Goal: Task Accomplishment & Management: Manage account settings

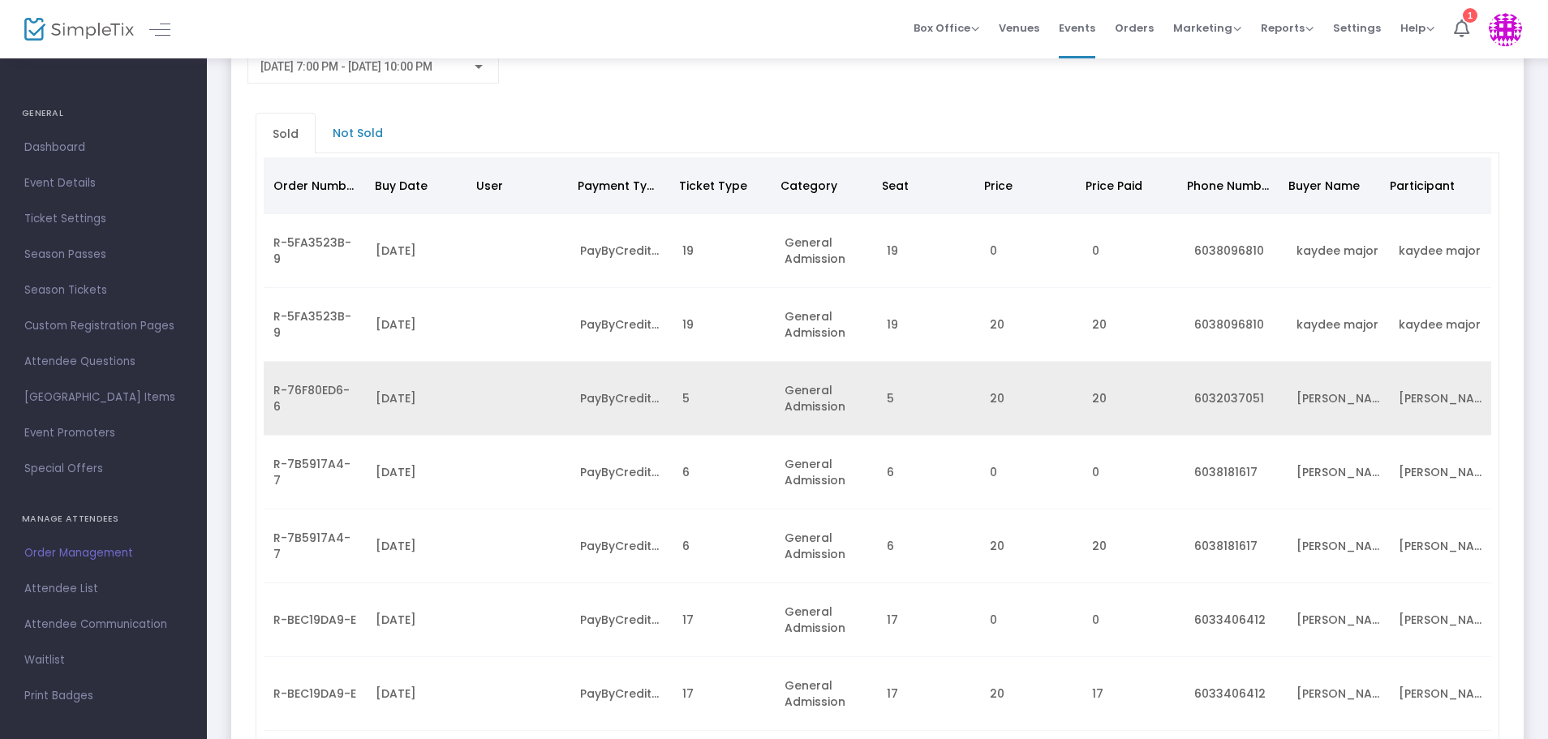
scroll to position [114, 0]
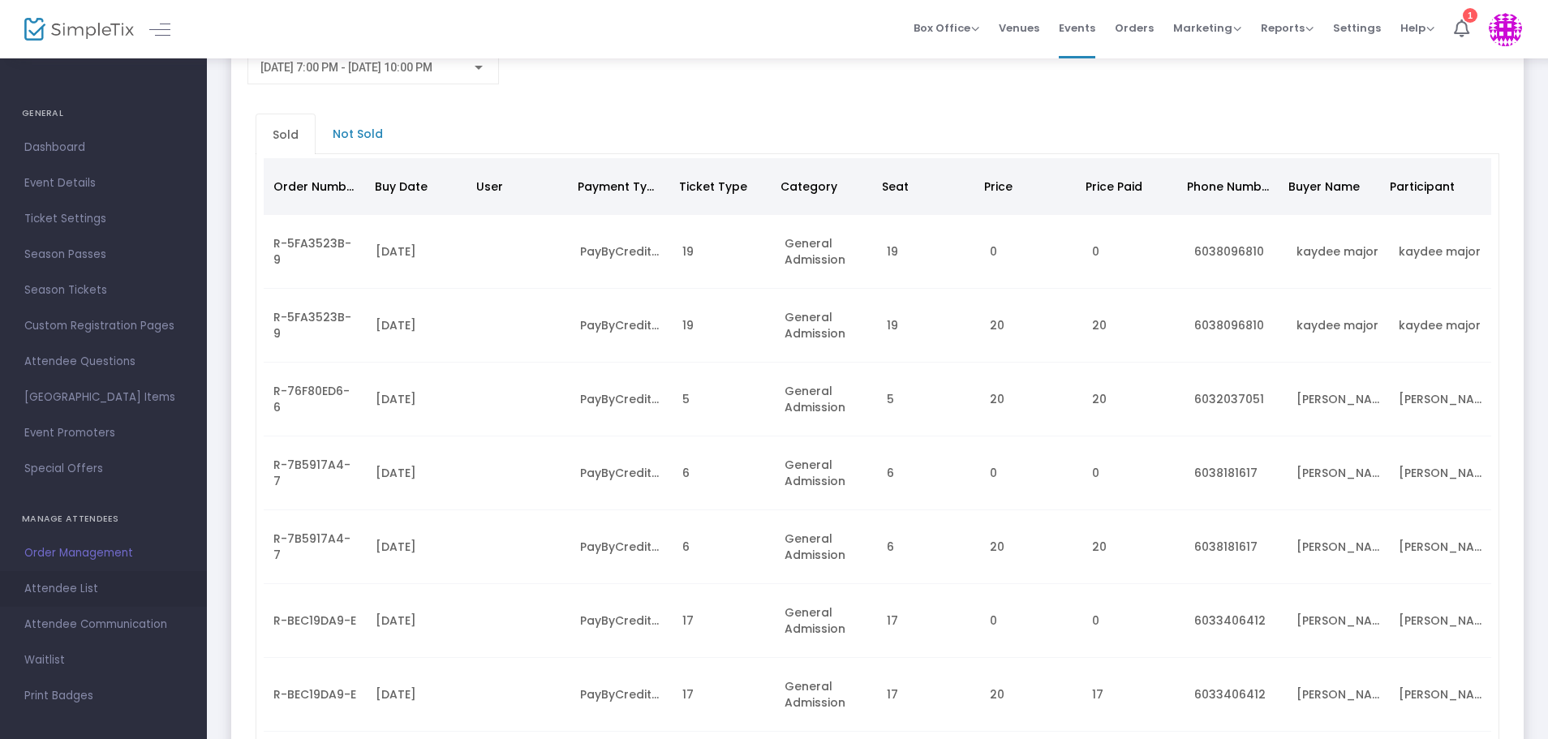
click at [63, 586] on span "Attendee List" at bounding box center [103, 588] width 158 height 21
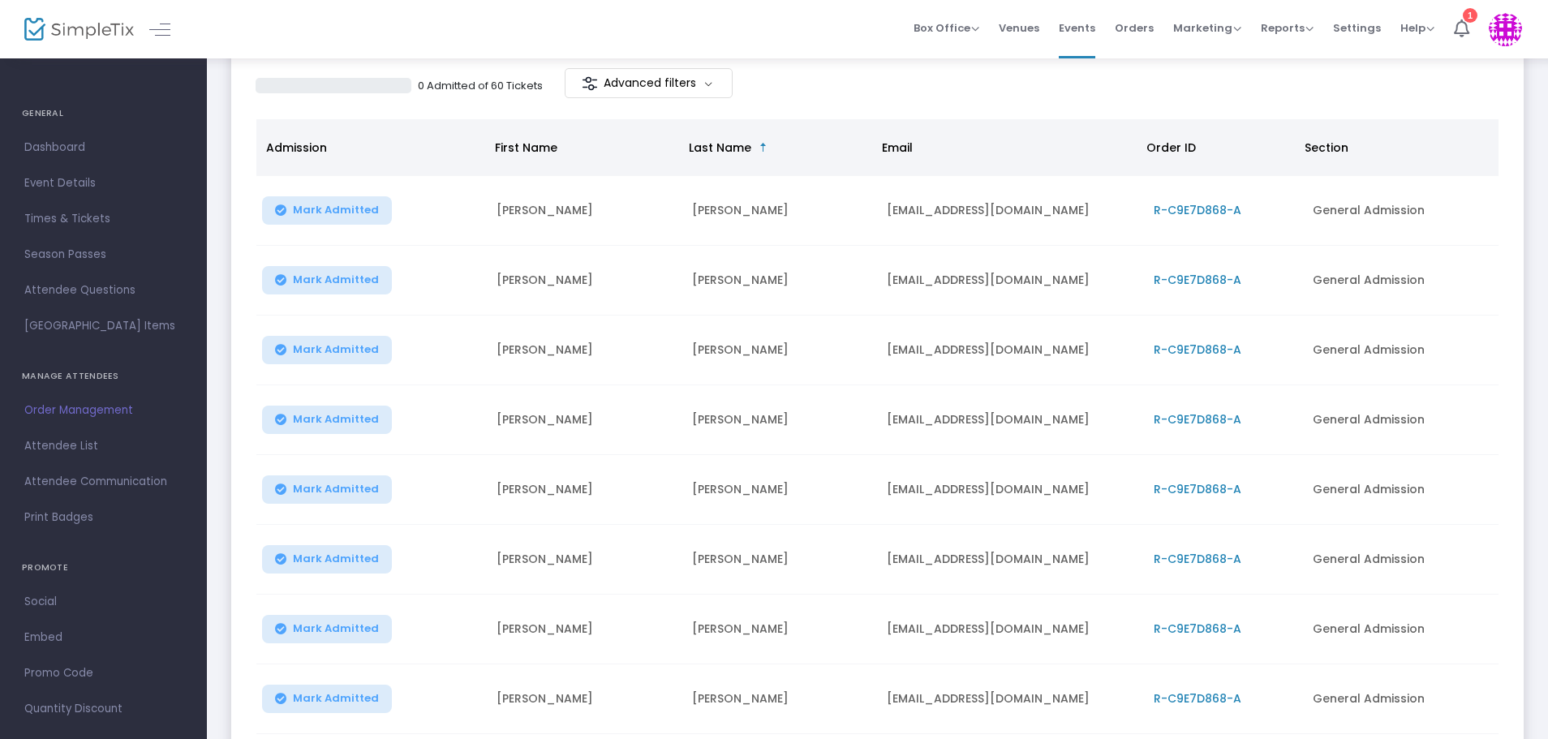
scroll to position [316, 0]
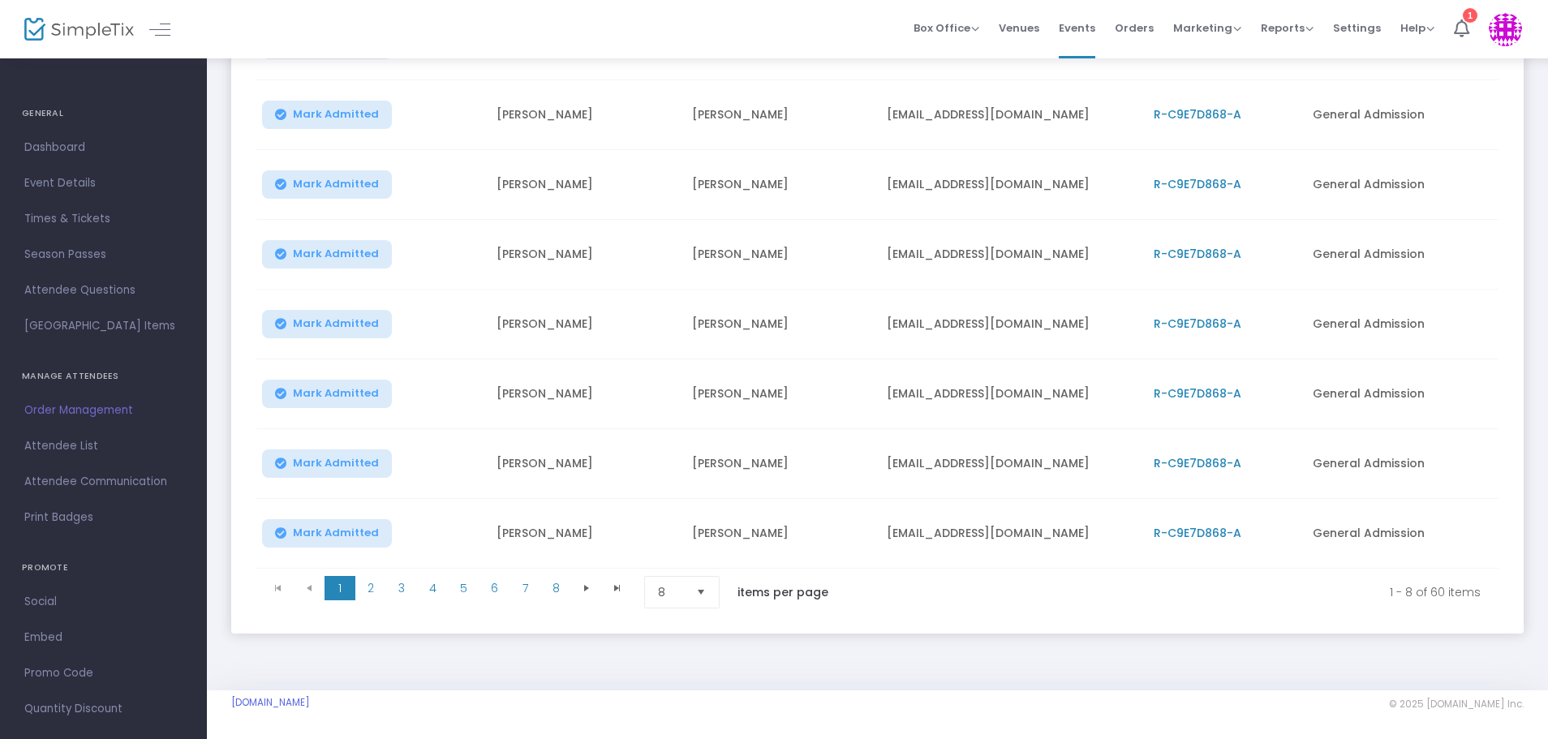
click at [1187, 526] on span "R-C9E7D868-A" at bounding box center [1197, 533] width 88 height 16
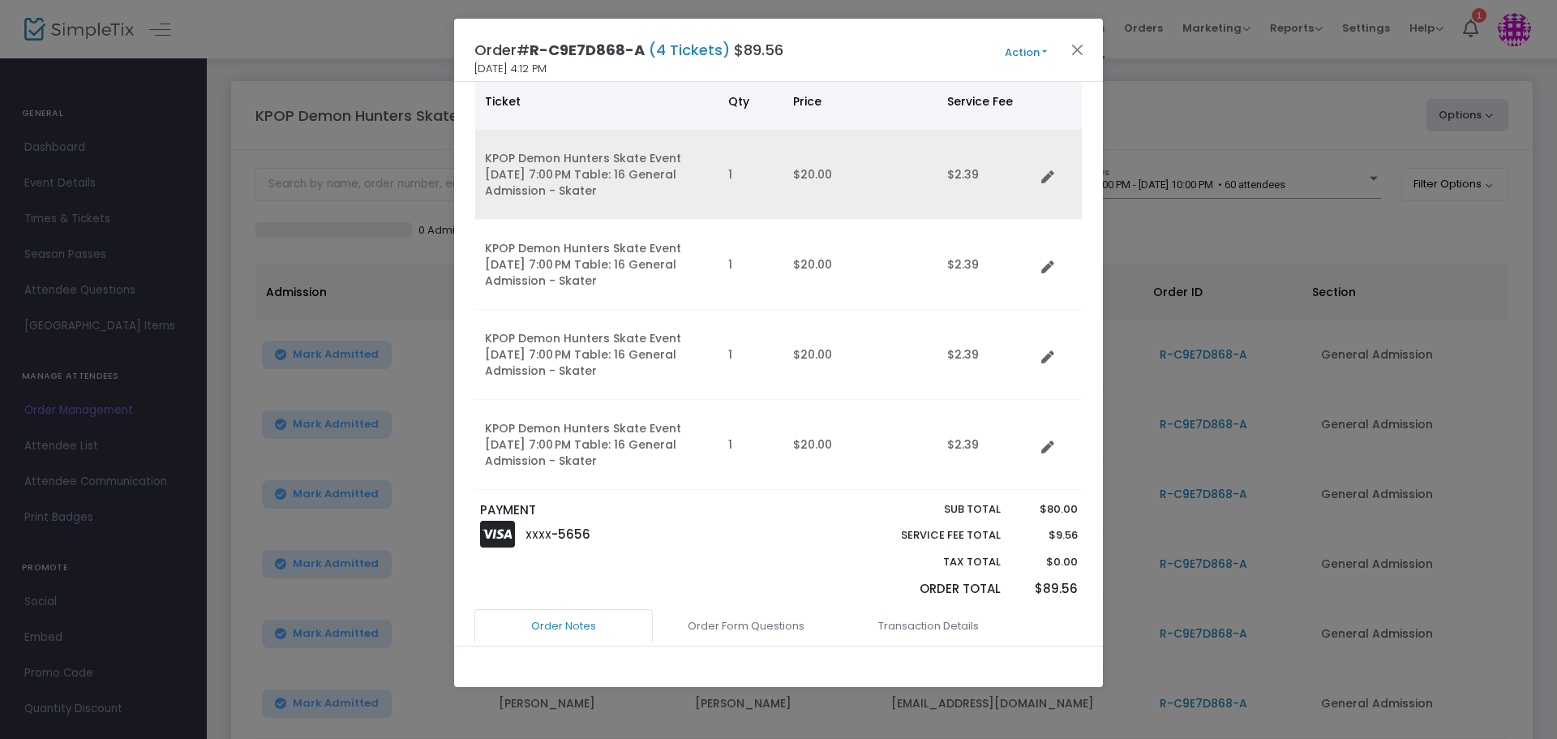
scroll to position [162, 0]
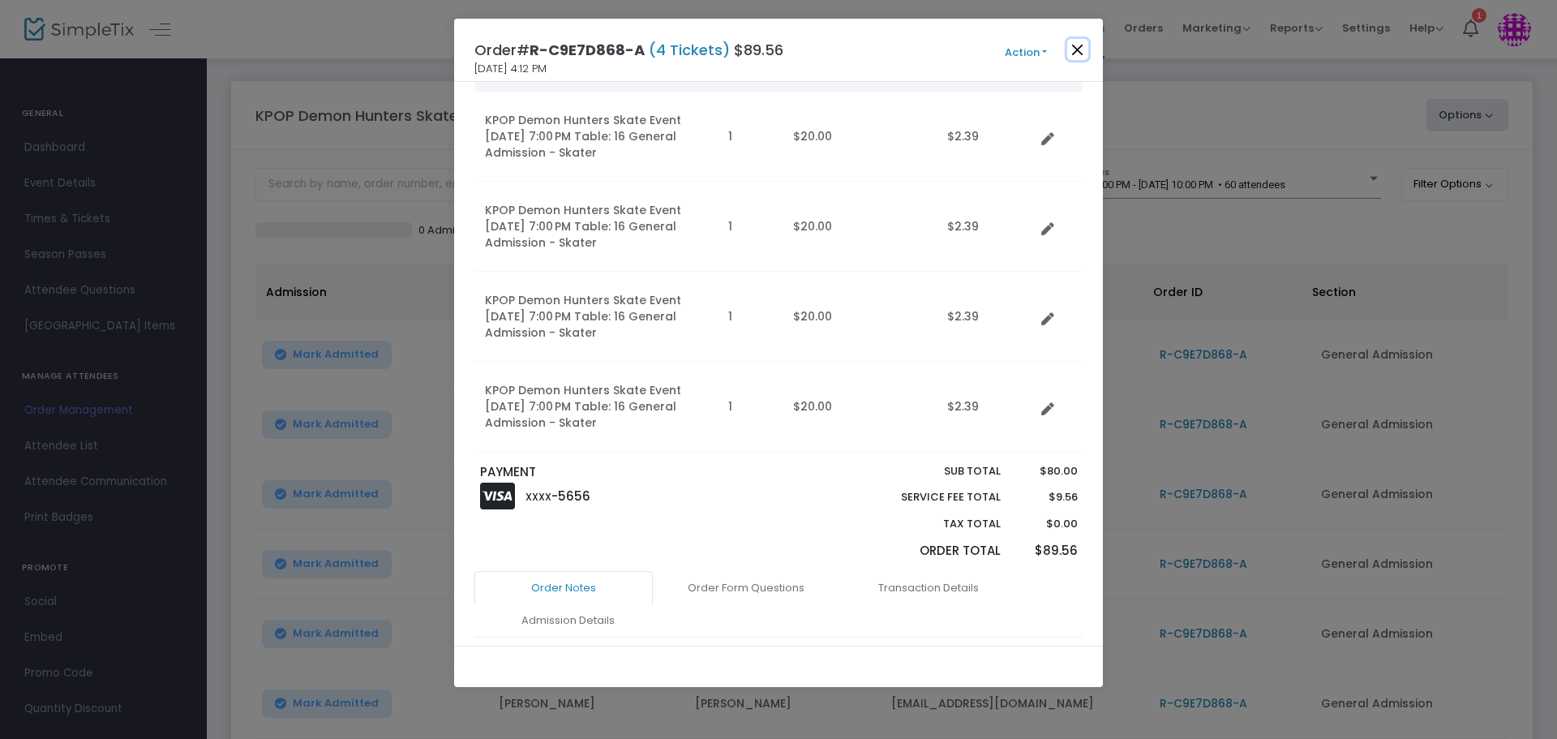
click at [1076, 49] on button "Close" at bounding box center [1077, 49] width 21 height 21
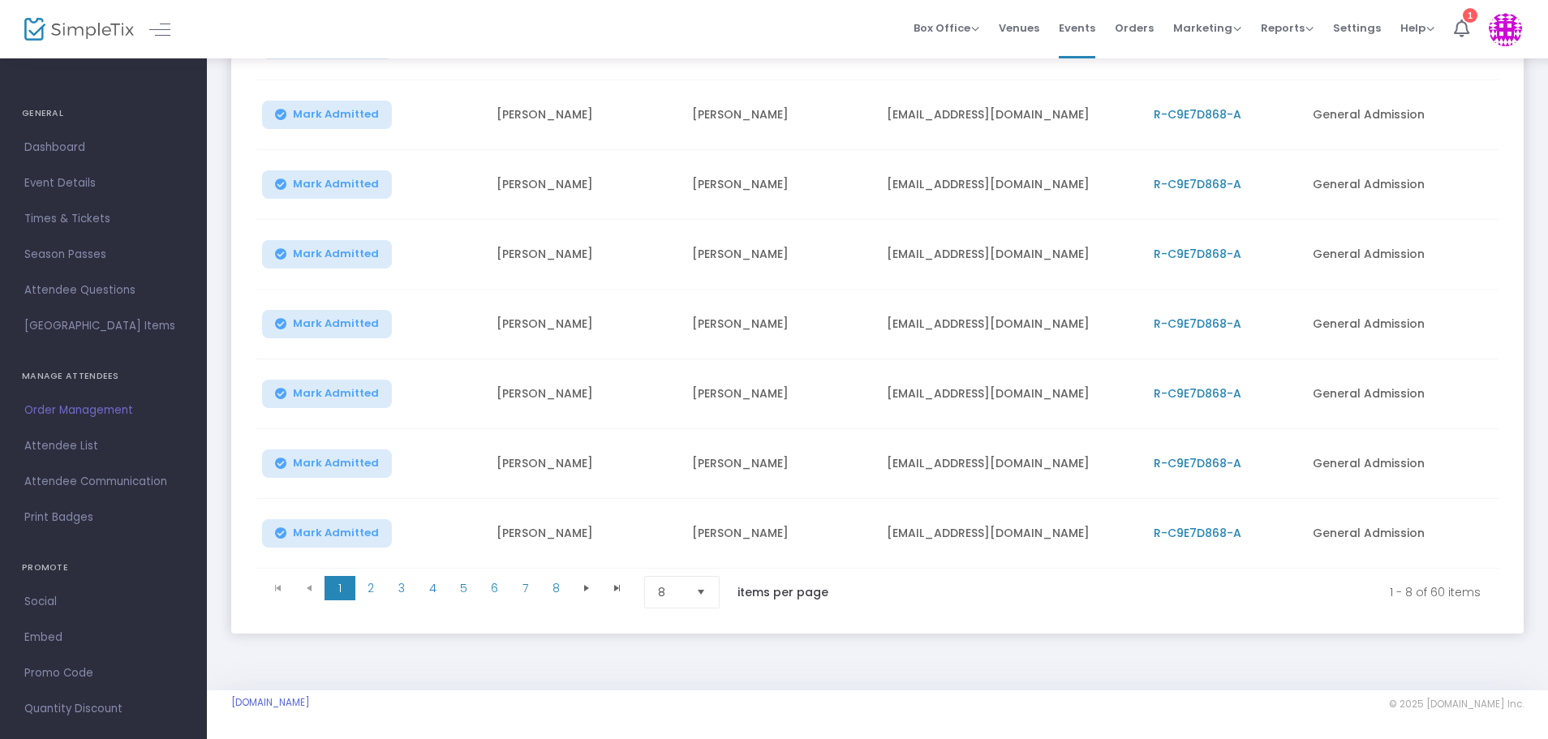
scroll to position [72, 0]
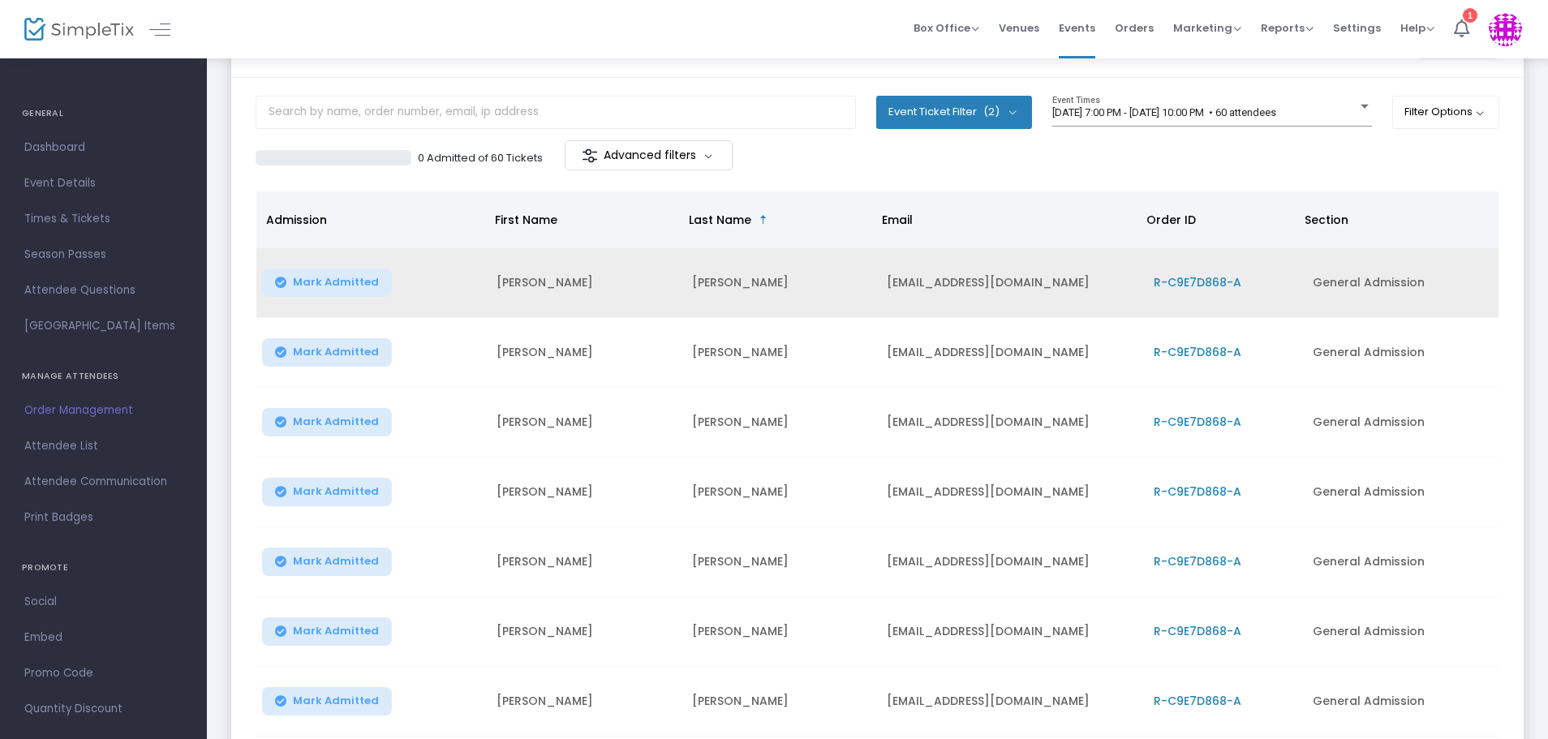
click at [1192, 282] on span "R-C9E7D868-A" at bounding box center [1197, 282] width 88 height 16
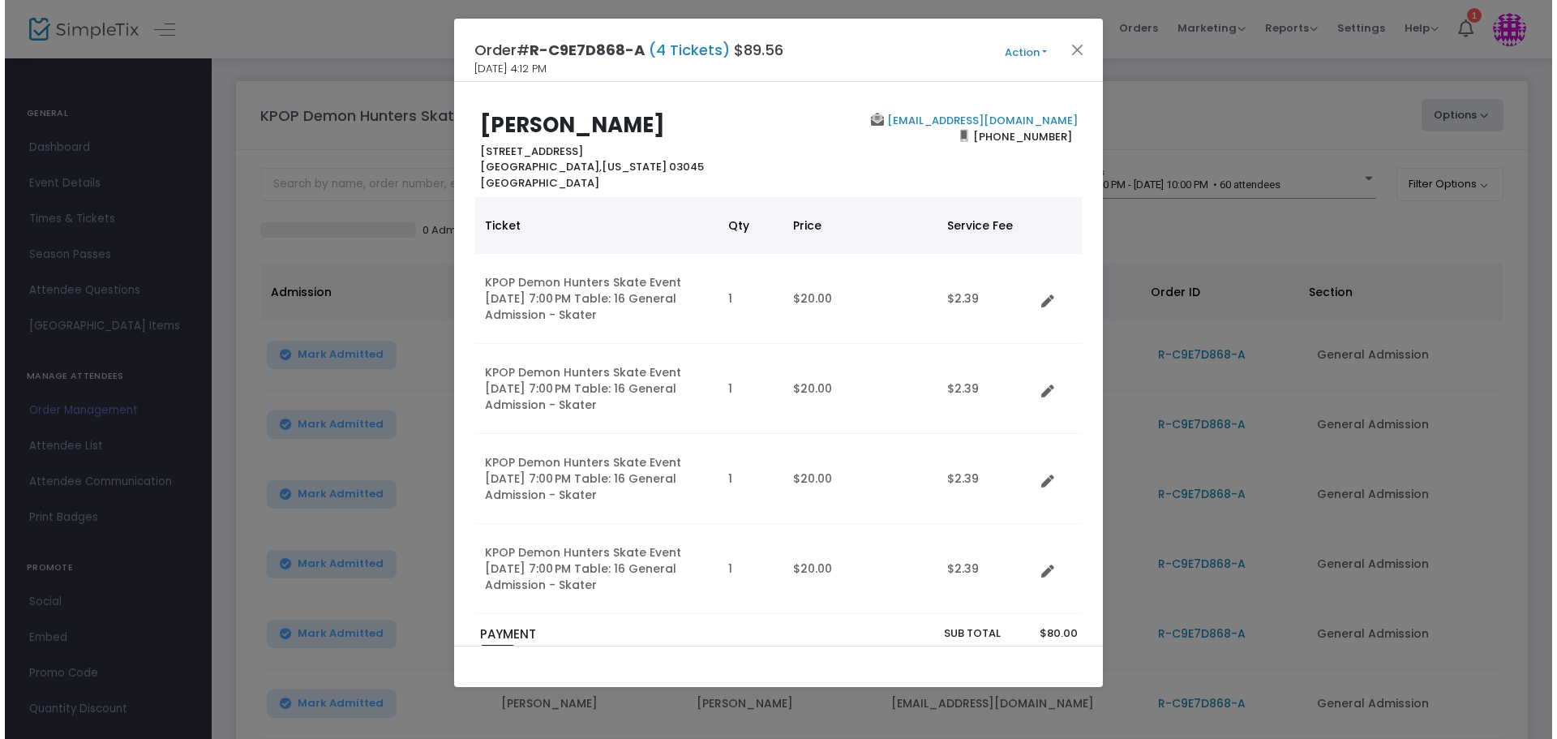
scroll to position [0, 0]
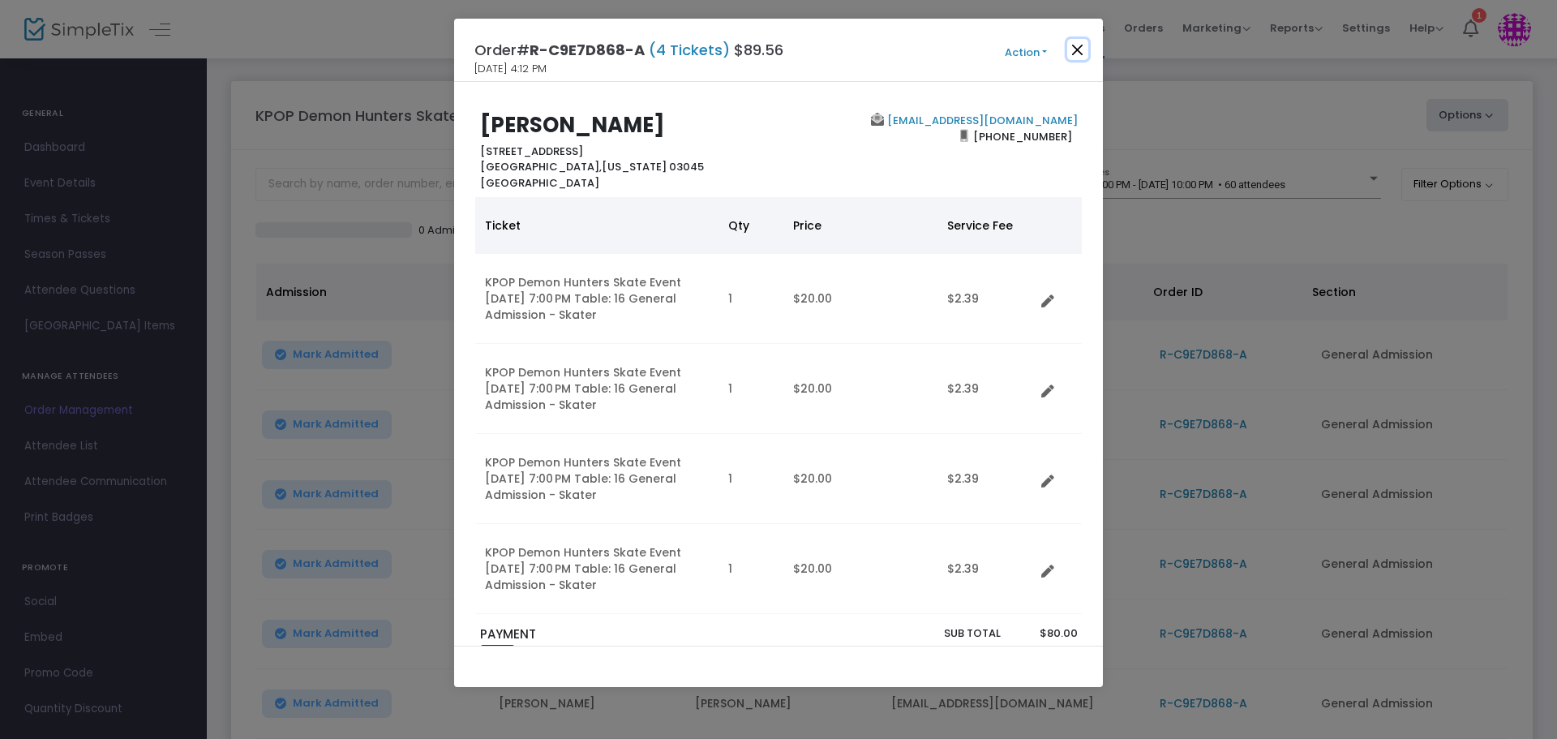
click at [1075, 48] on button "Close" at bounding box center [1077, 49] width 21 height 21
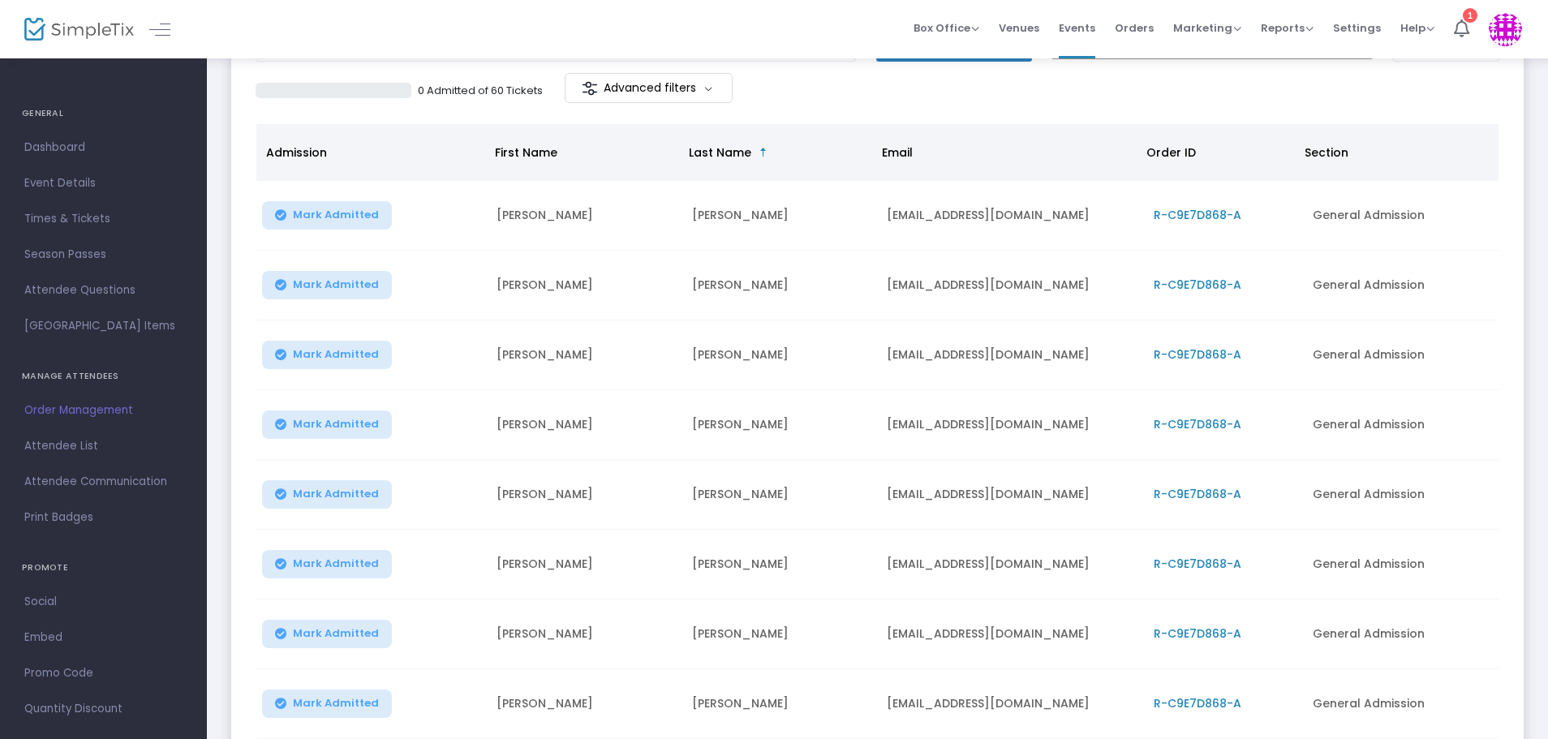
scroll to position [221, 0]
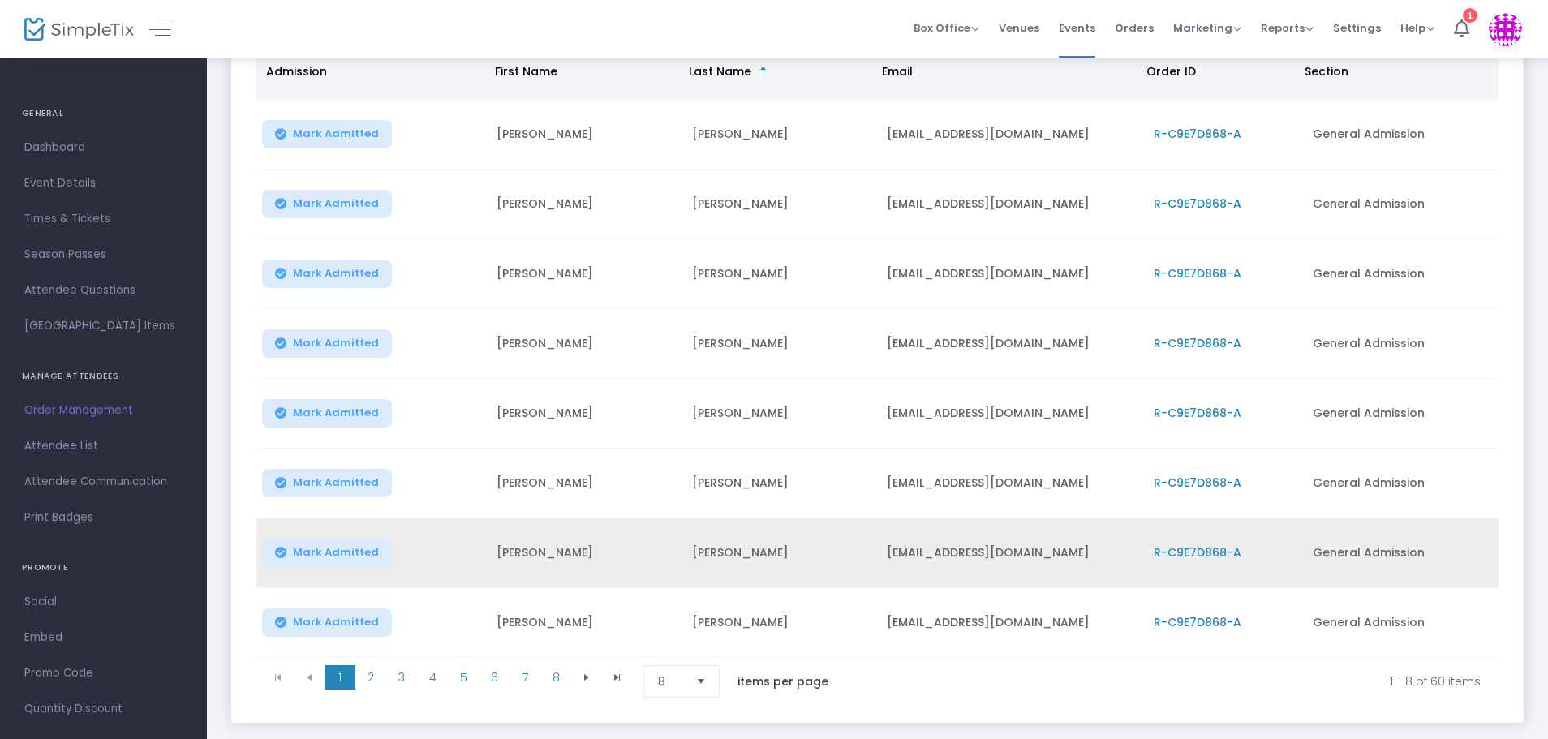
click at [1179, 554] on span "R-C9E7D868-A" at bounding box center [1197, 552] width 88 height 16
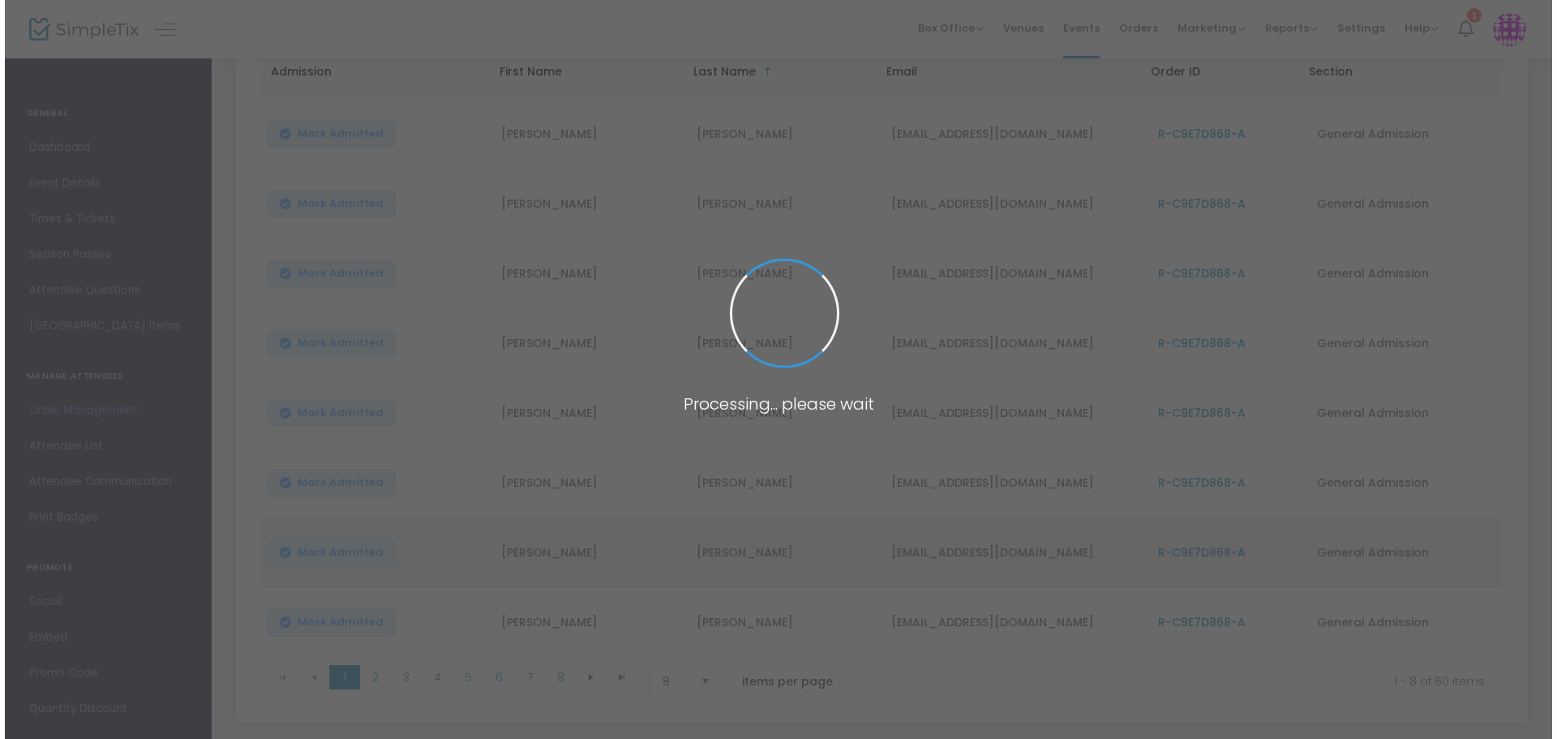
scroll to position [0, 0]
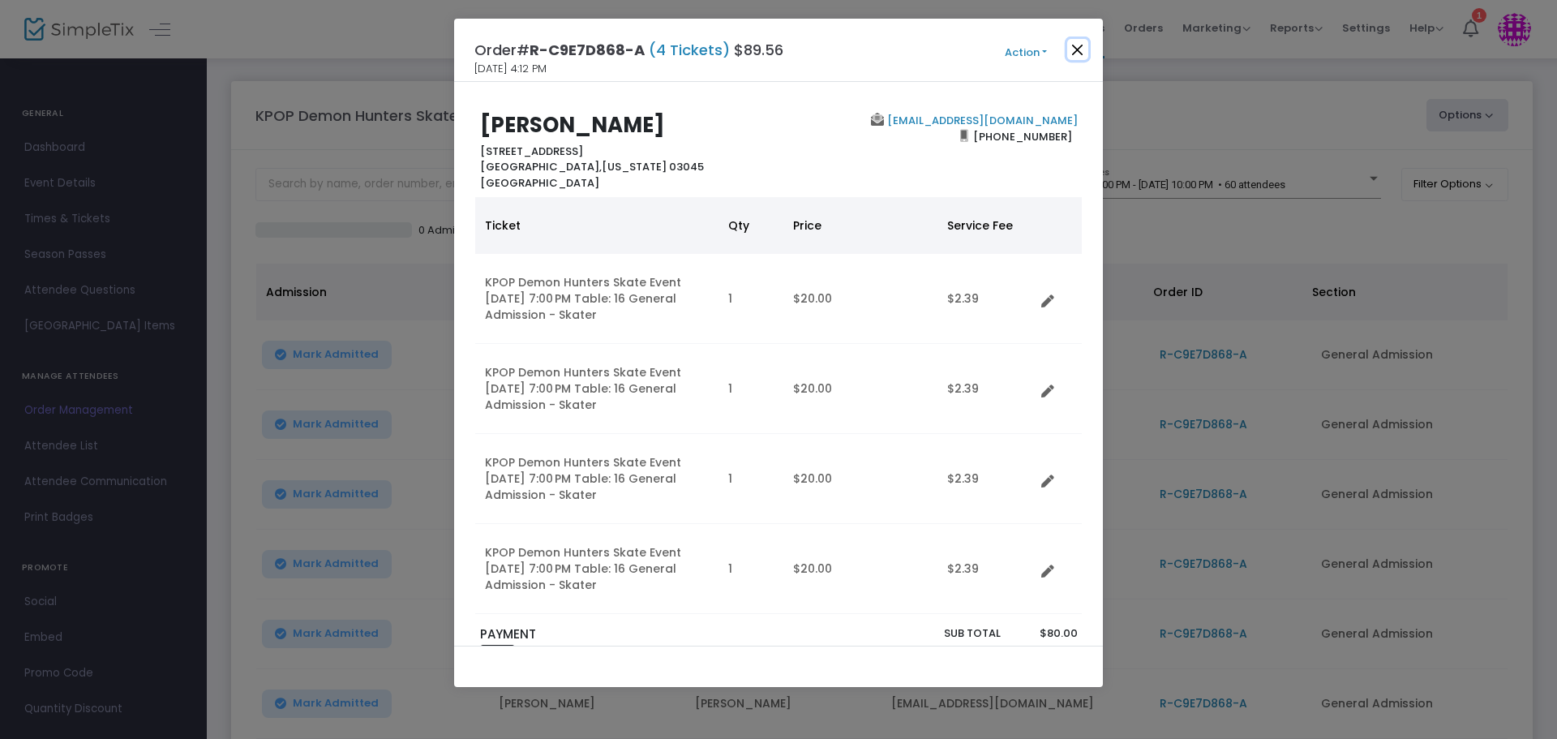
click at [1072, 50] on button "Close" at bounding box center [1077, 49] width 21 height 21
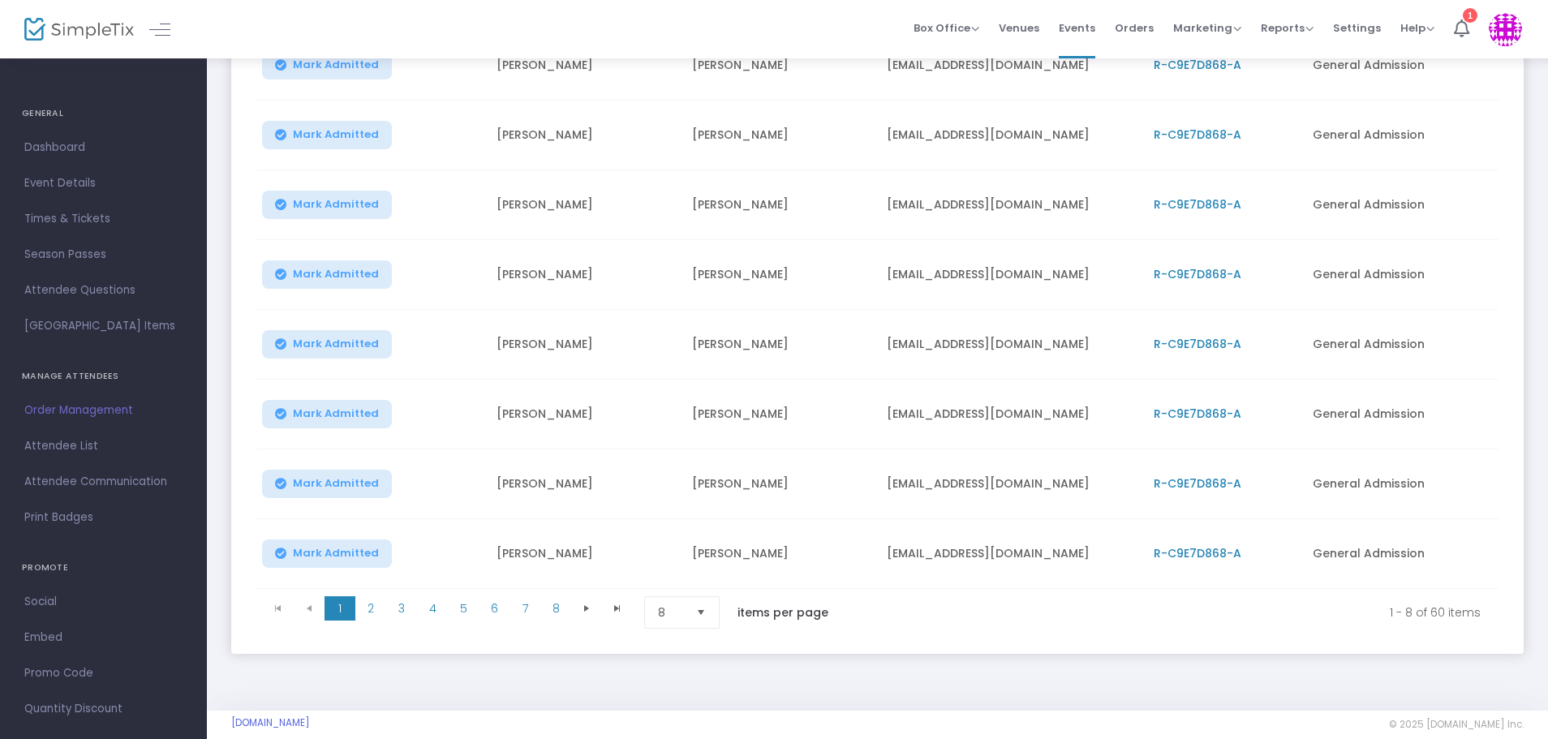
scroll to position [316, 0]
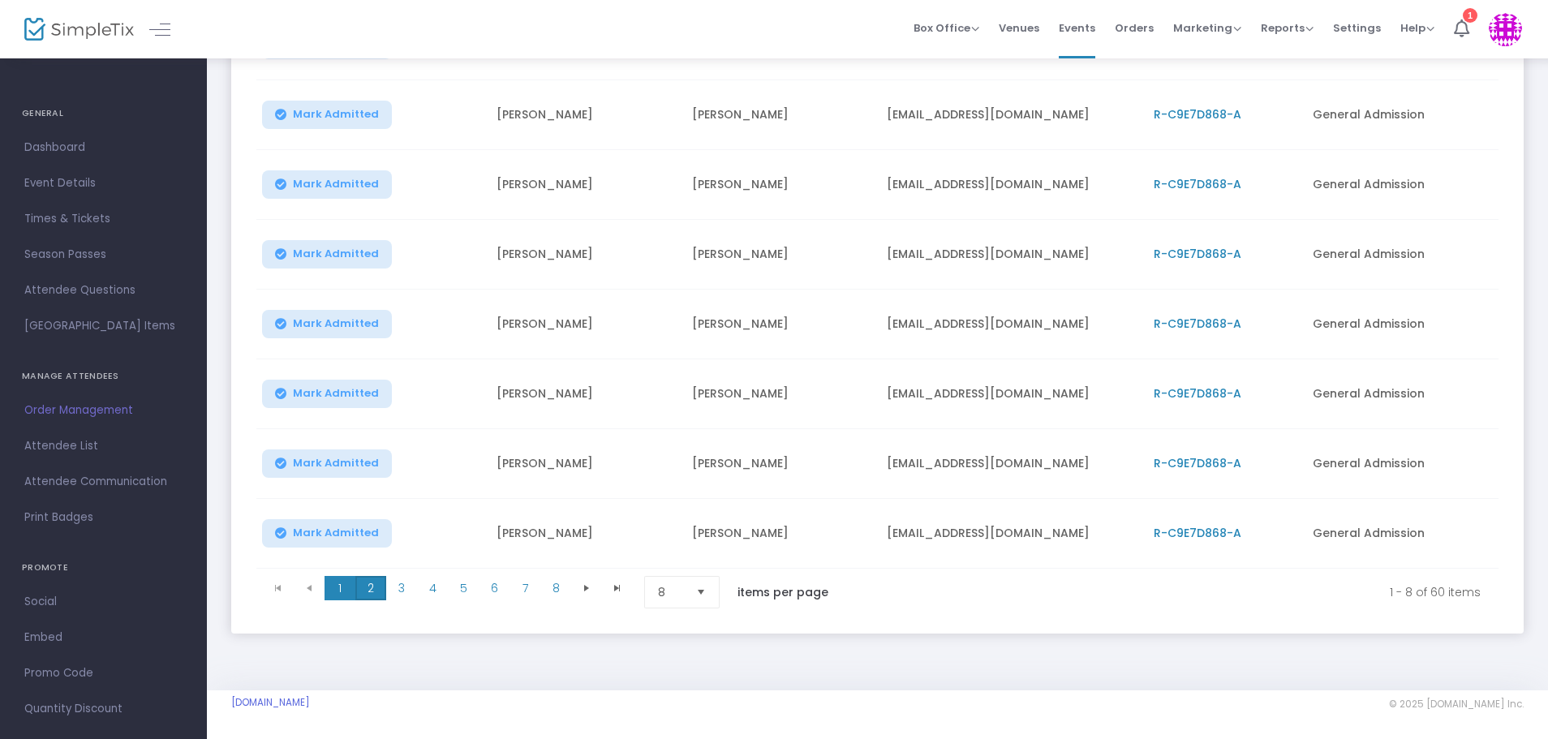
click at [374, 586] on span "2" at bounding box center [370, 588] width 31 height 24
click at [402, 586] on span "3" at bounding box center [401, 588] width 31 height 24
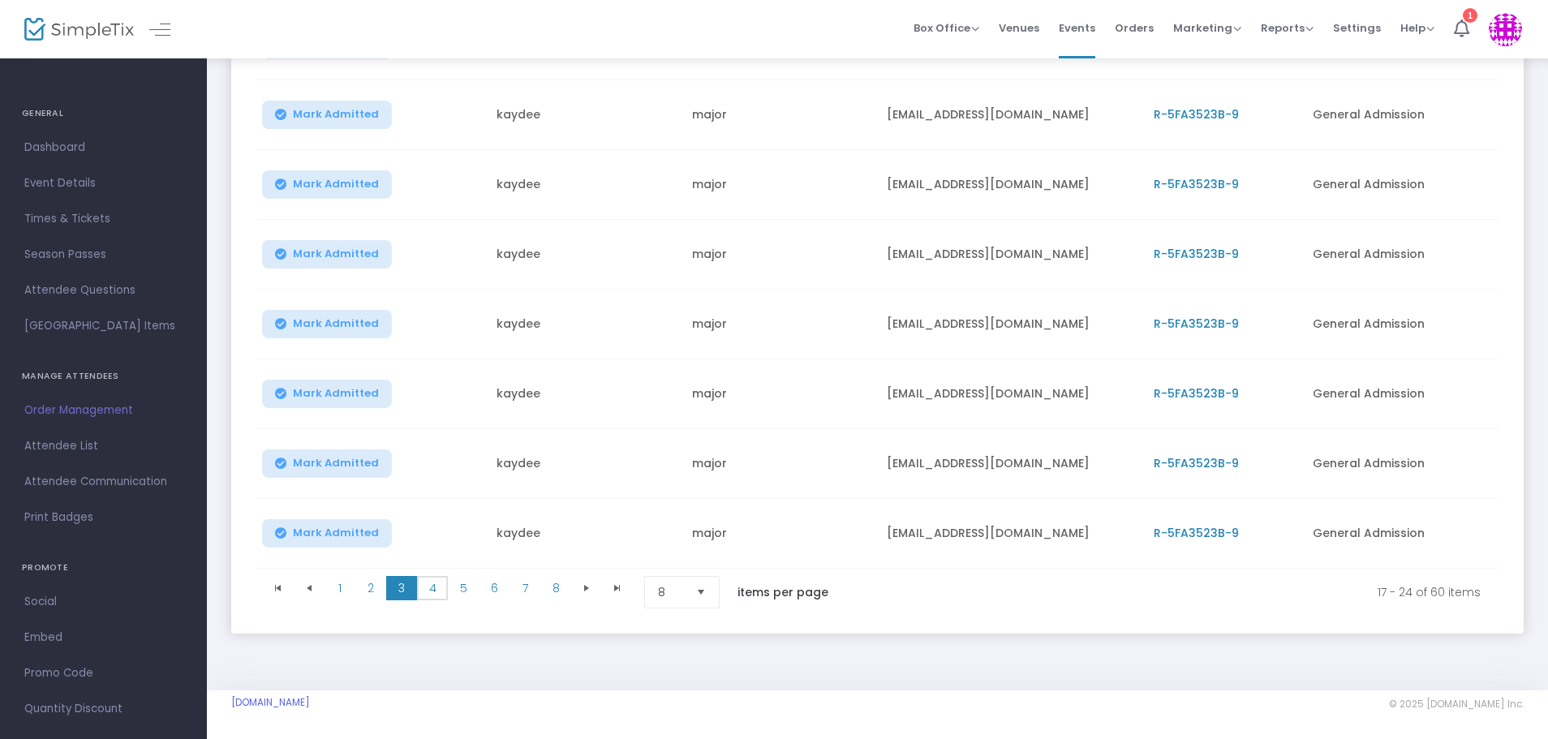
click at [434, 587] on span "4" at bounding box center [432, 588] width 31 height 24
click at [473, 586] on span "5" at bounding box center [463, 588] width 31 height 24
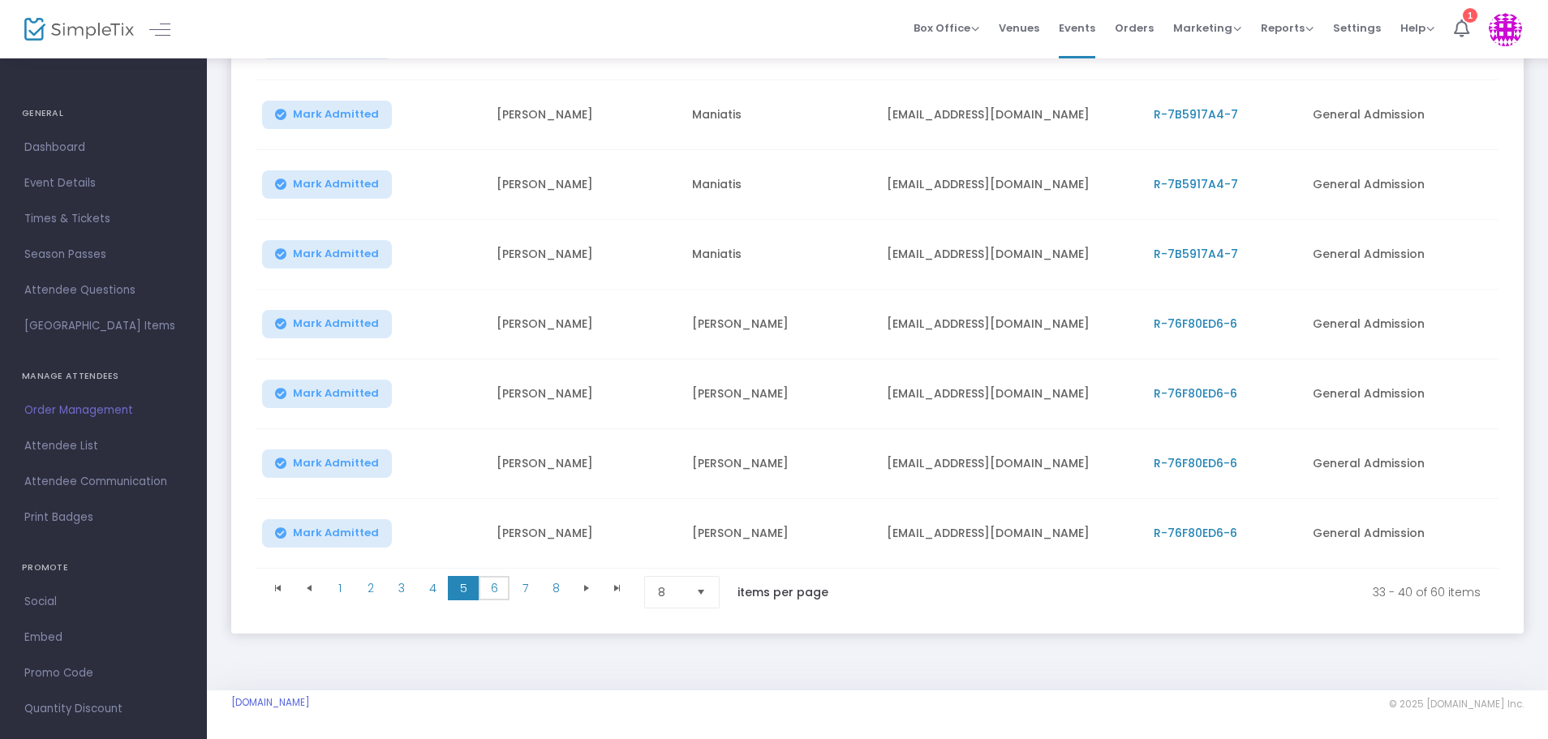
click at [496, 586] on span "6" at bounding box center [494, 588] width 31 height 24
click at [526, 585] on span "7" at bounding box center [524, 588] width 31 height 24
click at [561, 584] on span "8" at bounding box center [555, 588] width 31 height 24
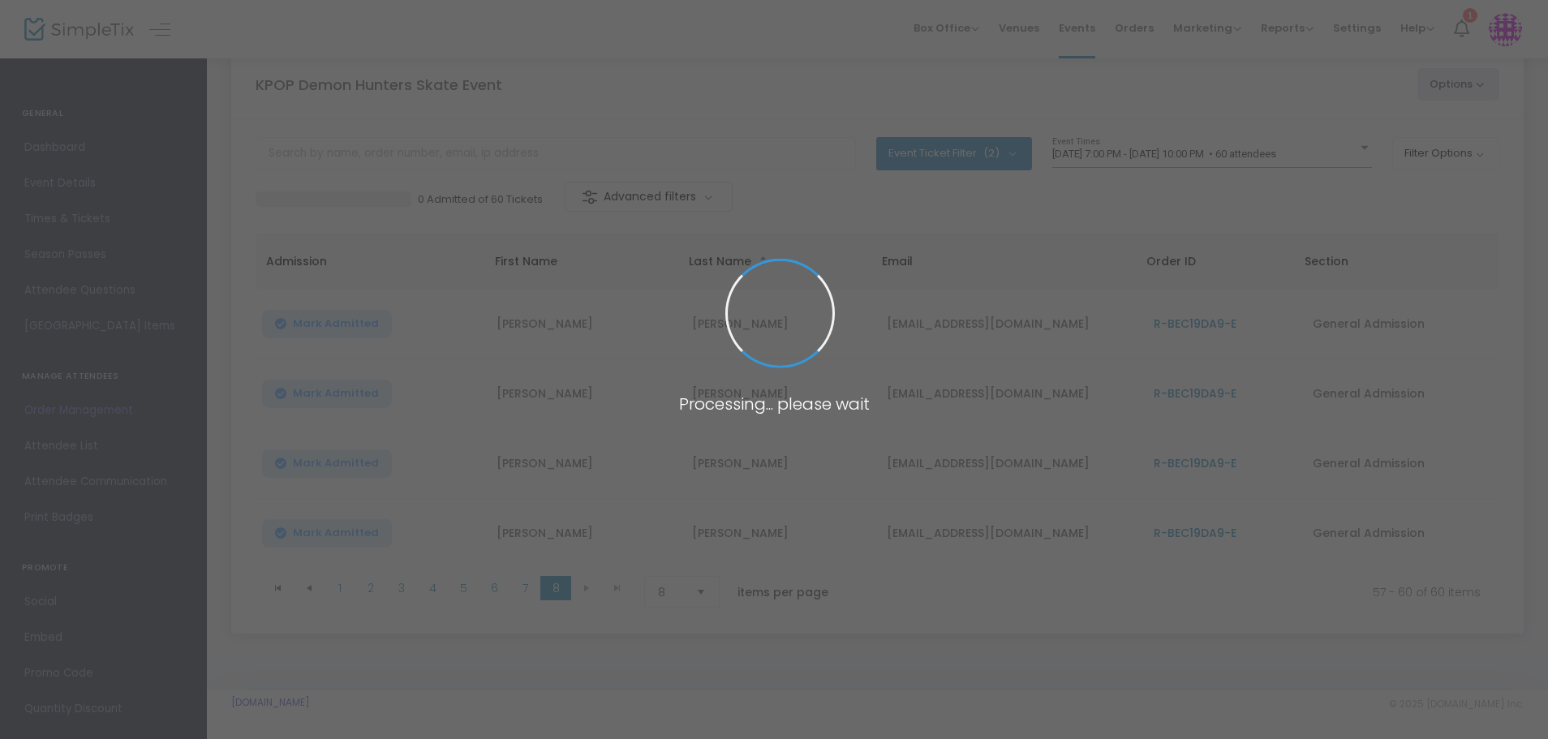
scroll to position [36, 0]
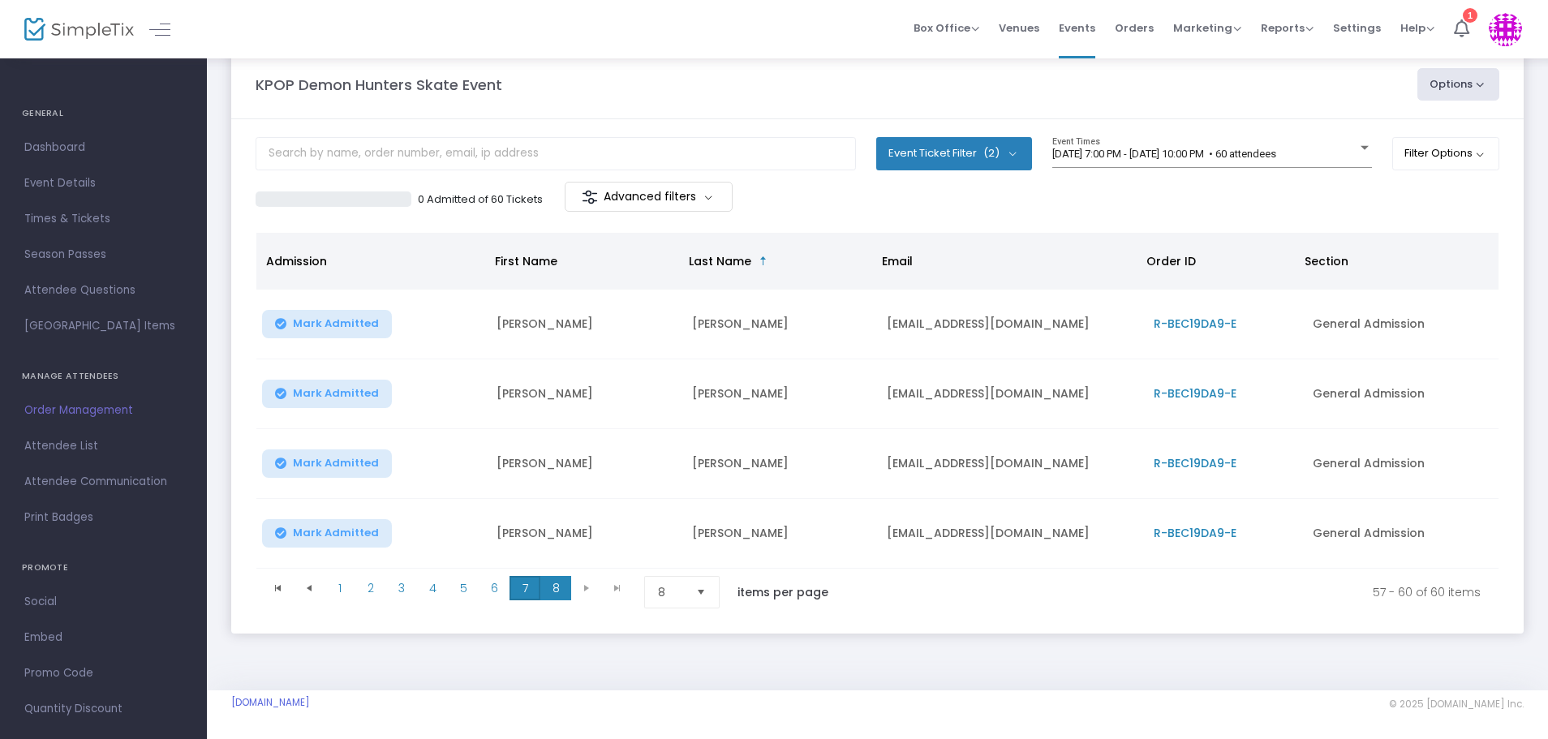
click at [523, 585] on span "7" at bounding box center [524, 588] width 31 height 24
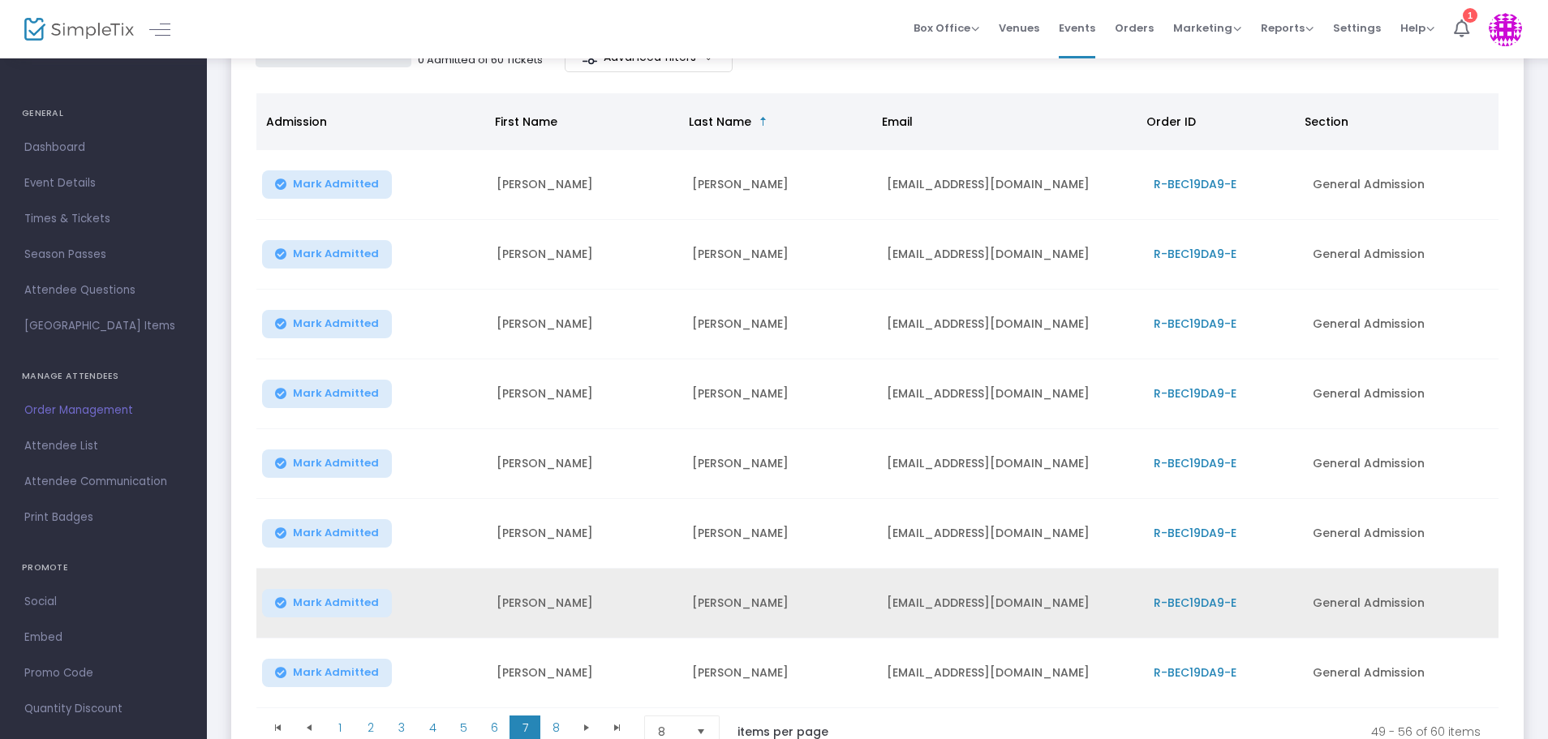
scroll to position [316, 0]
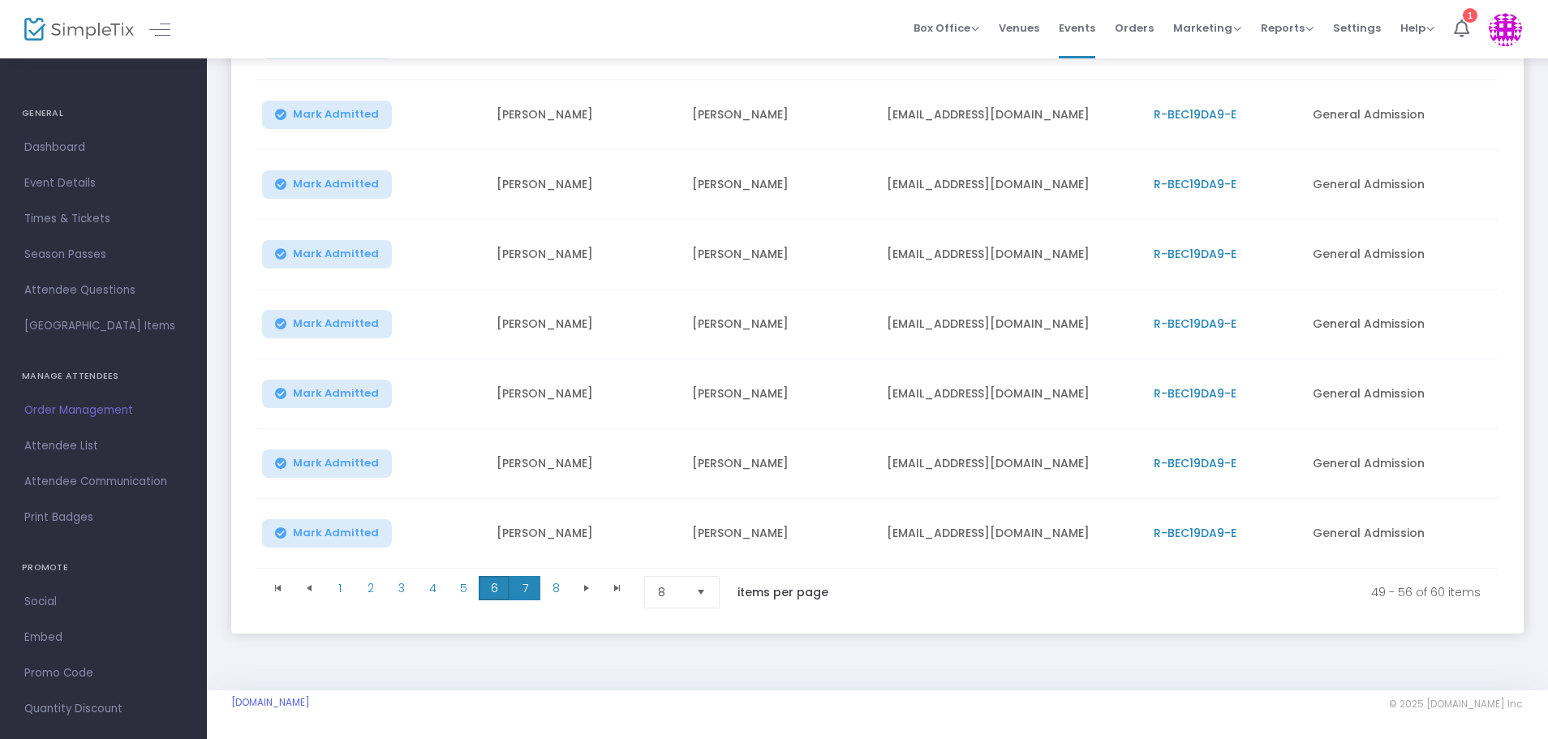
click at [489, 582] on span "6" at bounding box center [494, 588] width 31 height 24
click at [1214, 389] on span "R-76F80ED6-6" at bounding box center [1195, 393] width 84 height 16
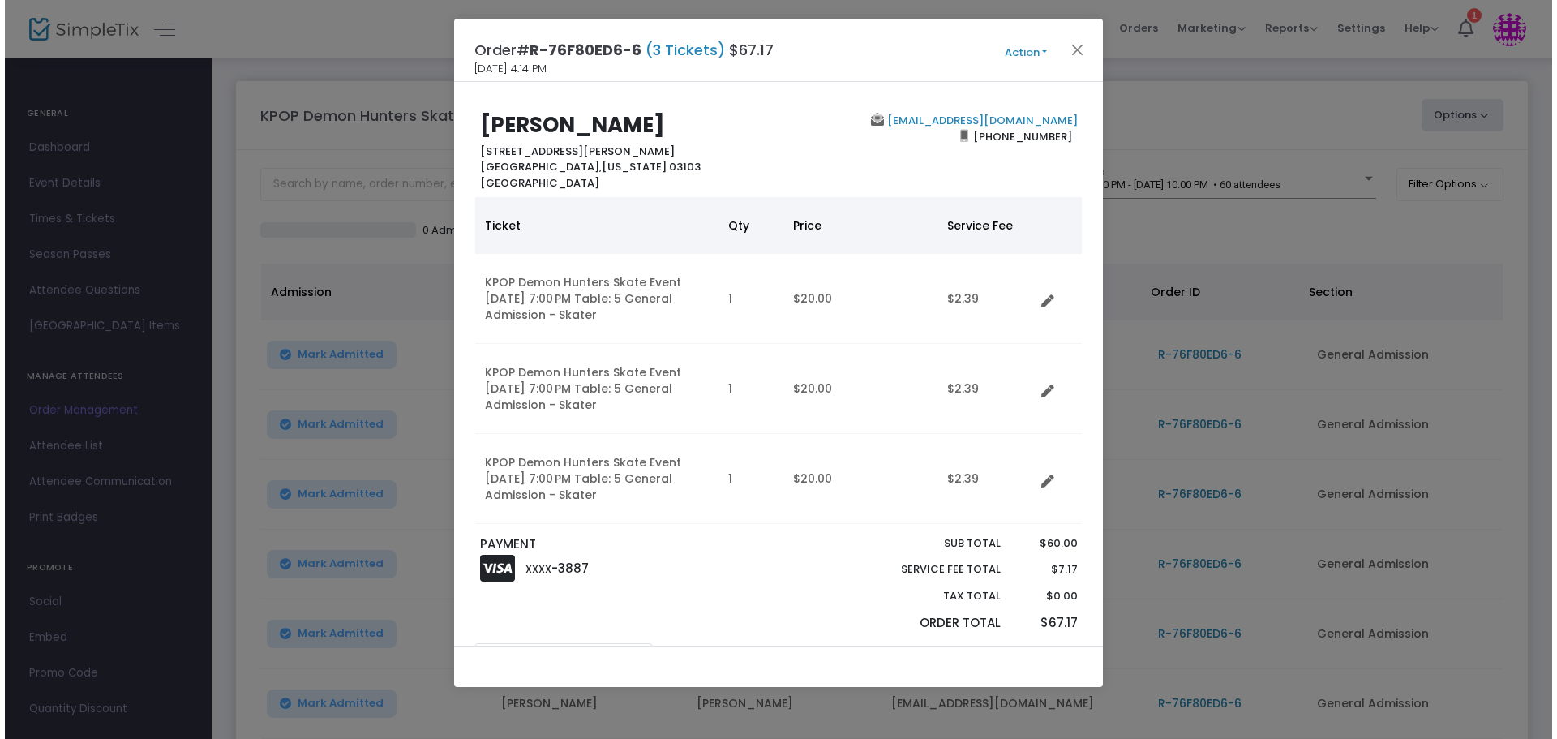
scroll to position [0, 0]
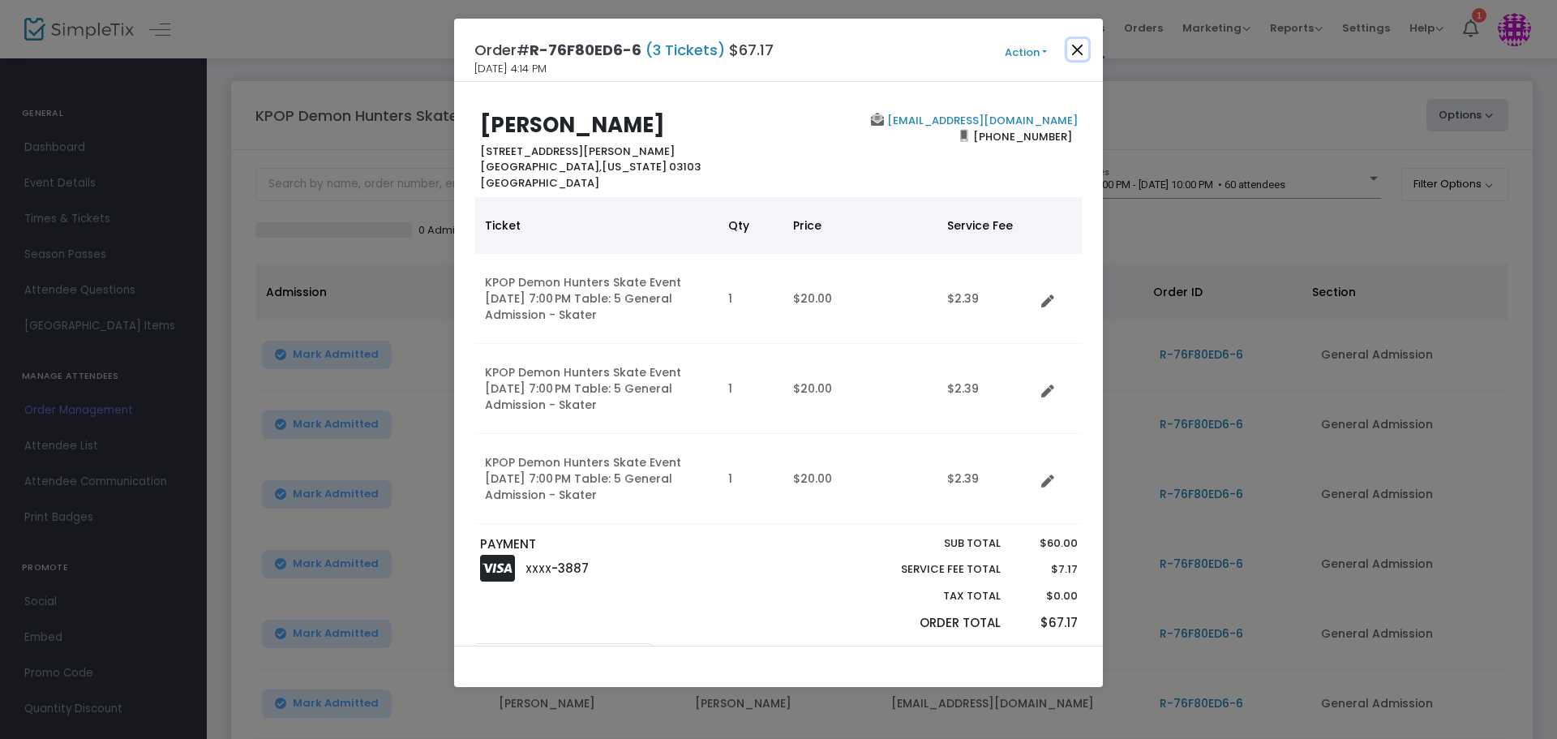
click at [1077, 51] on button "Close" at bounding box center [1077, 49] width 21 height 21
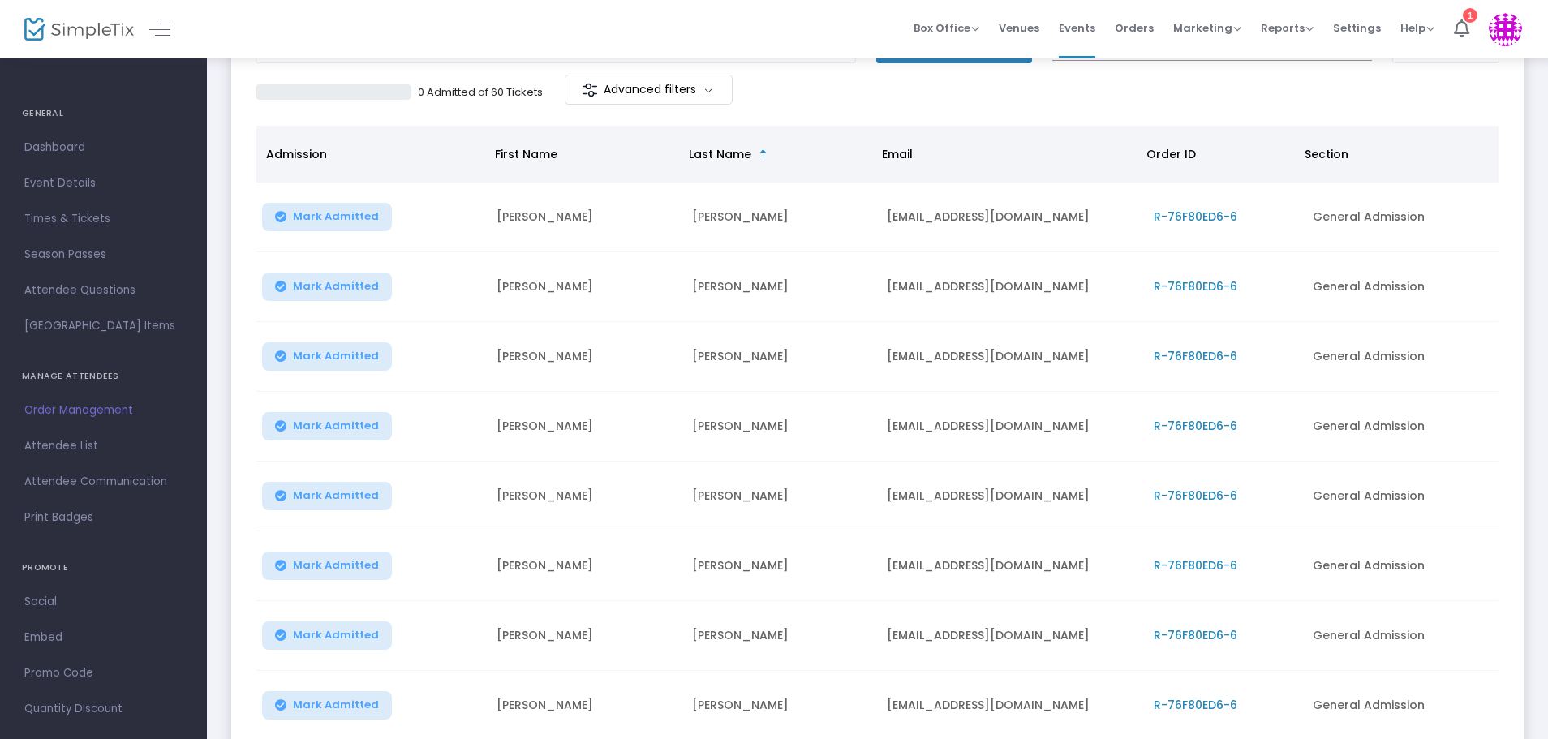
scroll to position [140, 0]
